Goal: Task Accomplishment & Management: Manage account settings

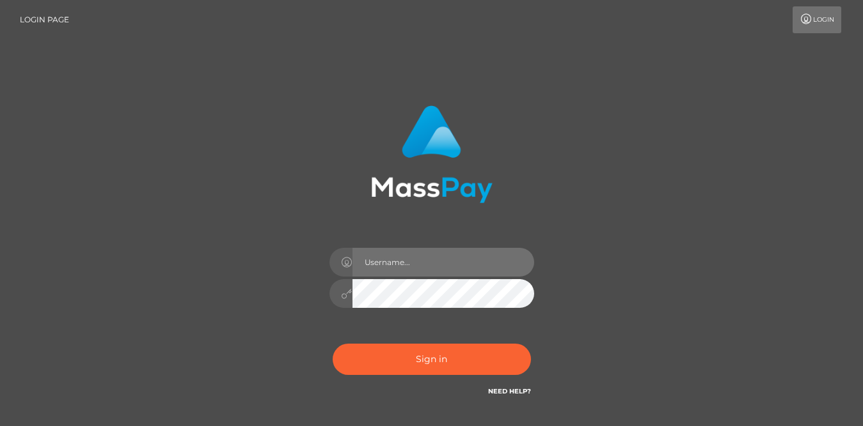
click at [407, 248] on input "text" at bounding box center [443, 262] width 182 height 29
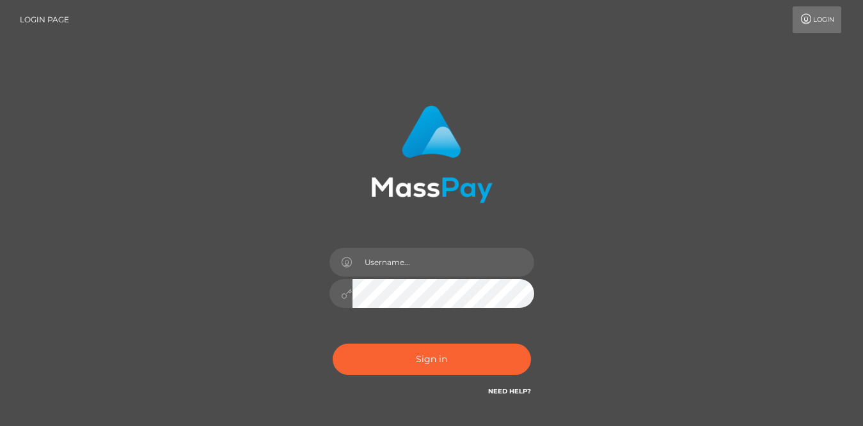
click at [383, 182] on img at bounding box center [431, 154] width 121 height 98
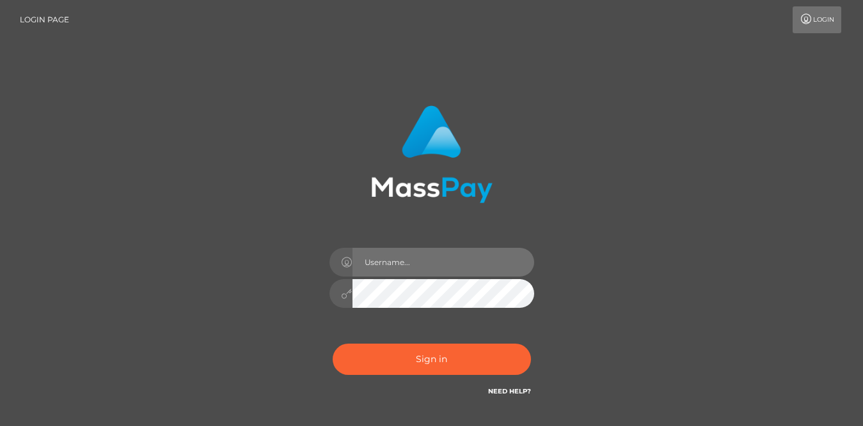
click at [399, 265] on input "text" at bounding box center [443, 262] width 182 height 29
type input "[EMAIL_ADDRESS][DOMAIN_NAME]"
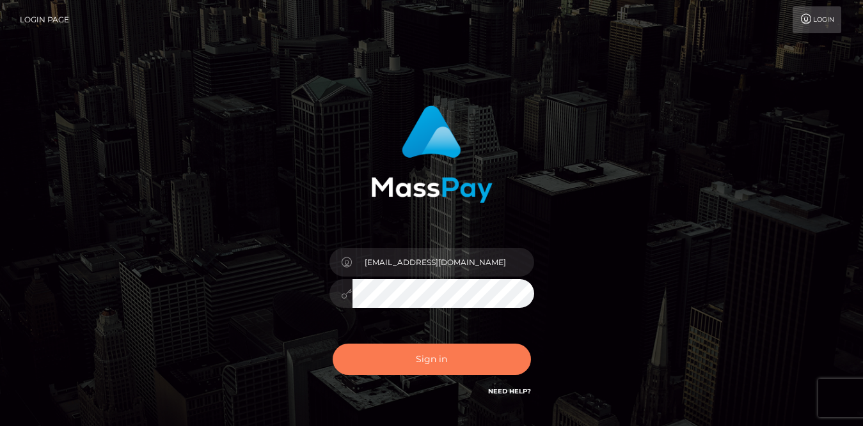
click at [332, 344] on button "Sign in" at bounding box center [431, 359] width 198 height 31
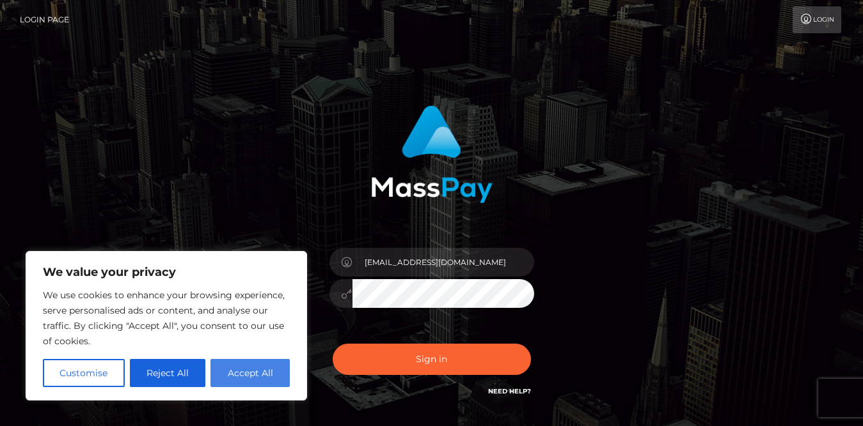
click at [258, 382] on button "Accept All" at bounding box center [249, 373] width 79 height 28
checkbox input "true"
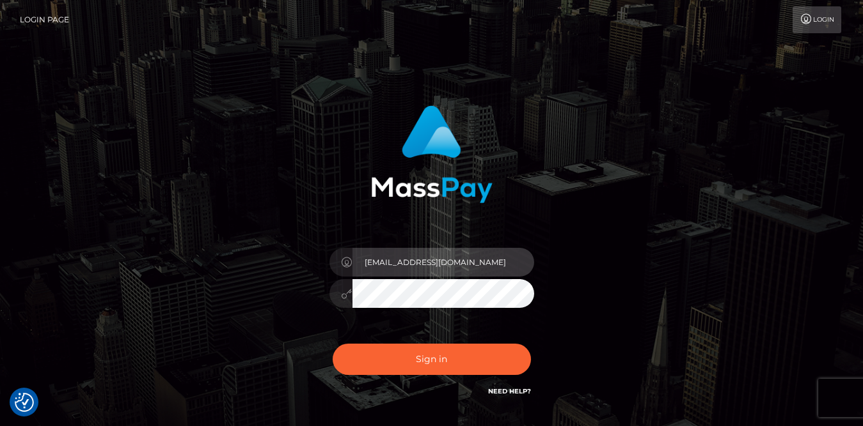
click at [403, 260] on input "[EMAIL_ADDRESS][DOMAIN_NAME]" at bounding box center [443, 262] width 182 height 29
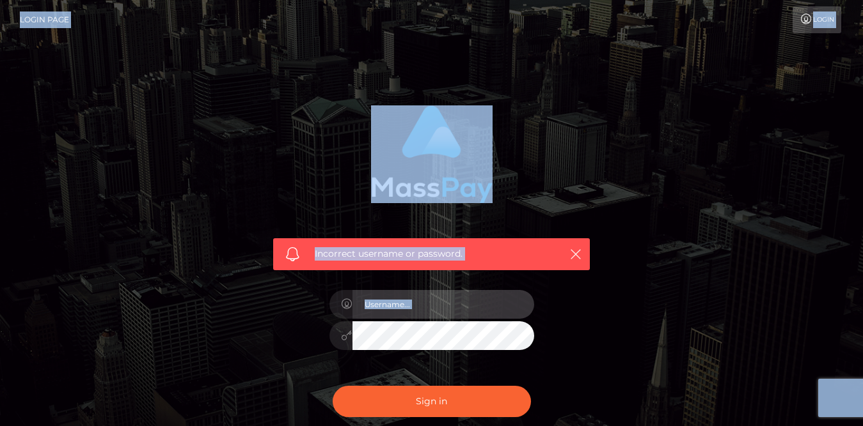
click at [421, 308] on input "text" at bounding box center [443, 304] width 182 height 29
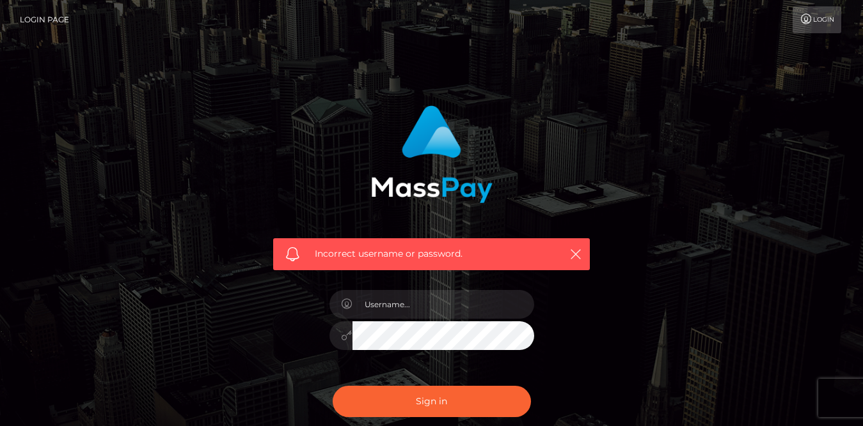
click at [621, 297] on div "Incorrect username or password." at bounding box center [431, 280] width 729 height 368
click at [816, 24] on link "Login" at bounding box center [816, 19] width 49 height 27
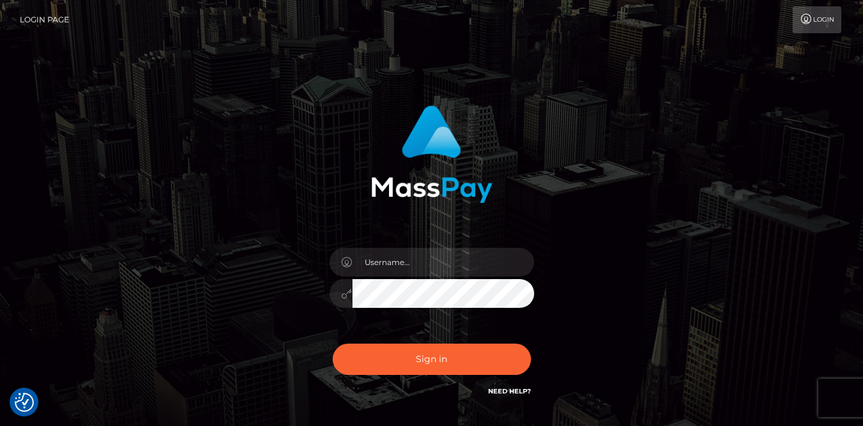
checkbox input "true"
